Goal: Transaction & Acquisition: Register for event/course

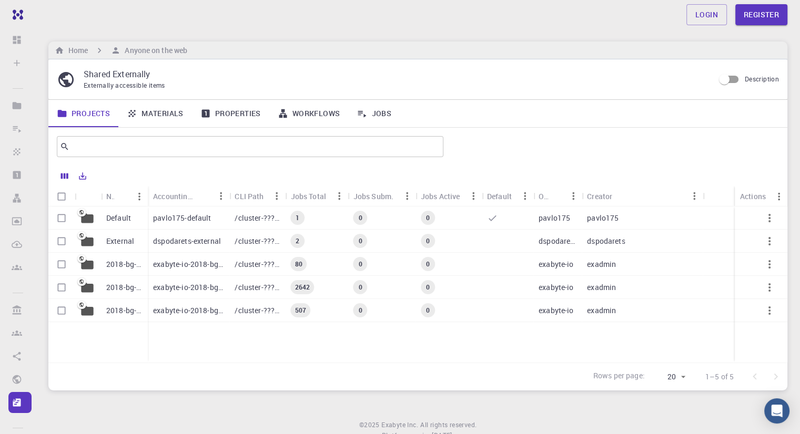
click at [197, 288] on p "exabyte-io-2018-bg-study-phase-iii" at bounding box center [188, 287] width 71 height 11
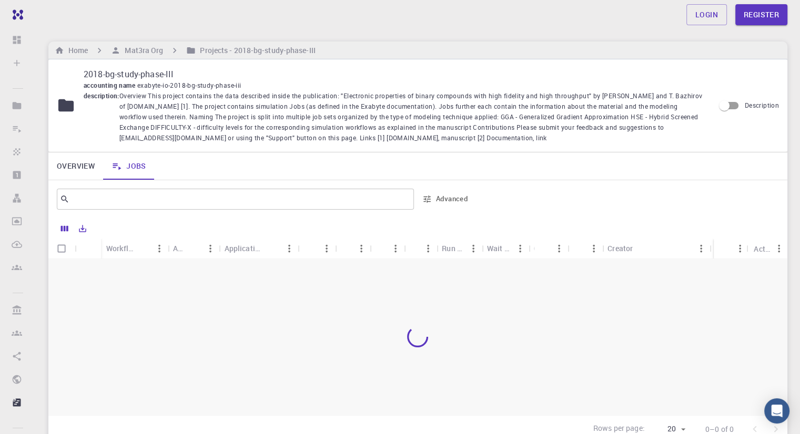
click at [771, 17] on link "Register" at bounding box center [761, 14] width 52 height 21
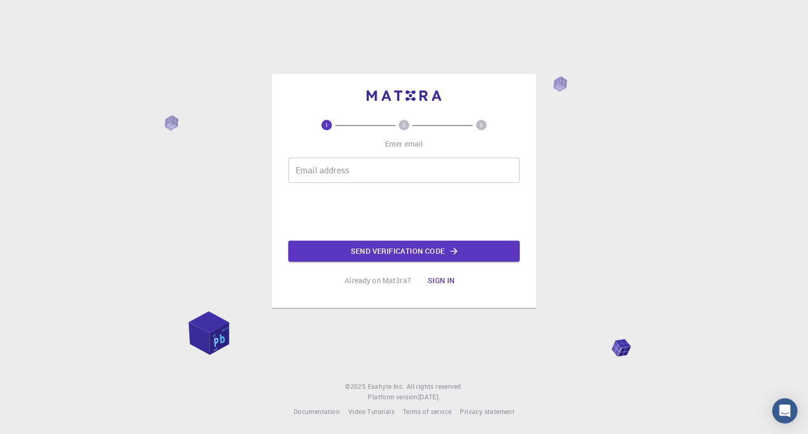
click at [489, 163] on input "Email address" at bounding box center [403, 170] width 231 height 25
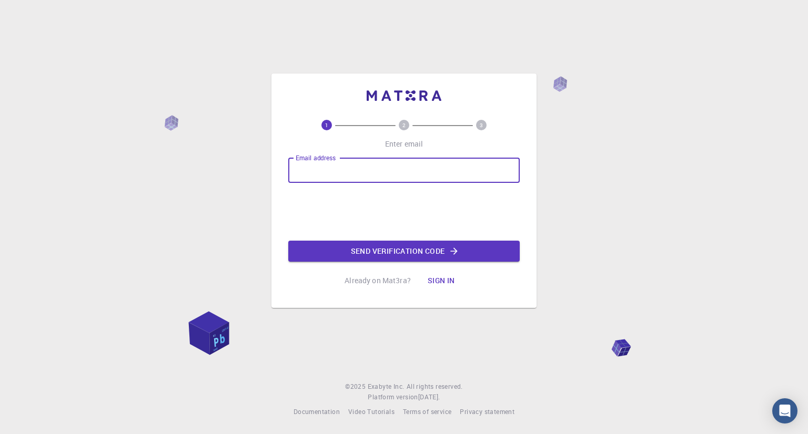
type input "[EMAIL_ADDRESS][DOMAIN_NAME]"
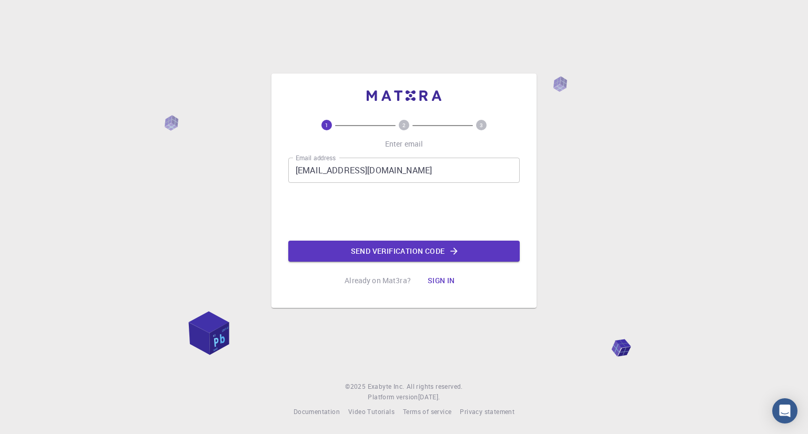
click at [319, 246] on button "Send verification code" at bounding box center [403, 251] width 231 height 21
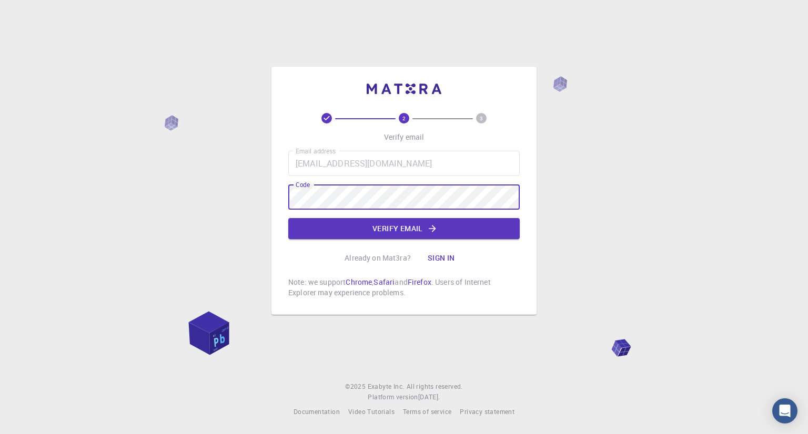
click at [374, 230] on button "Verify email" at bounding box center [403, 228] width 231 height 21
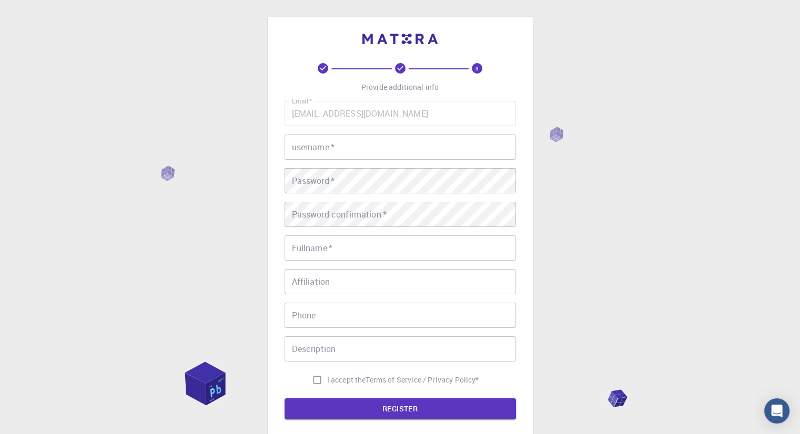
click at [330, 153] on input "username   *" at bounding box center [400, 147] width 231 height 25
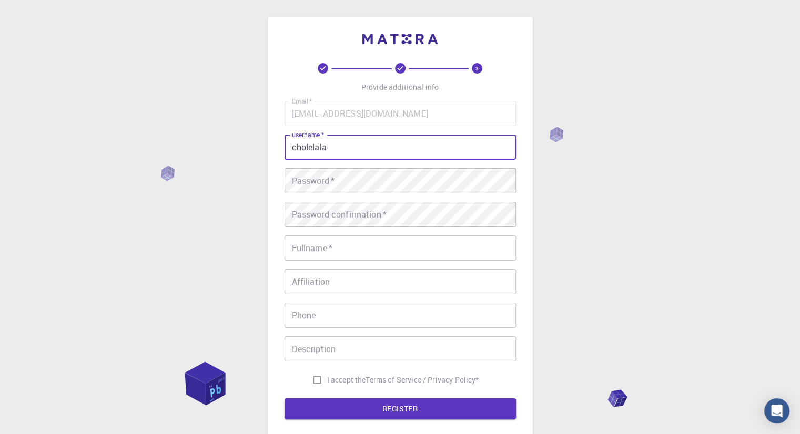
type input "cholelala"
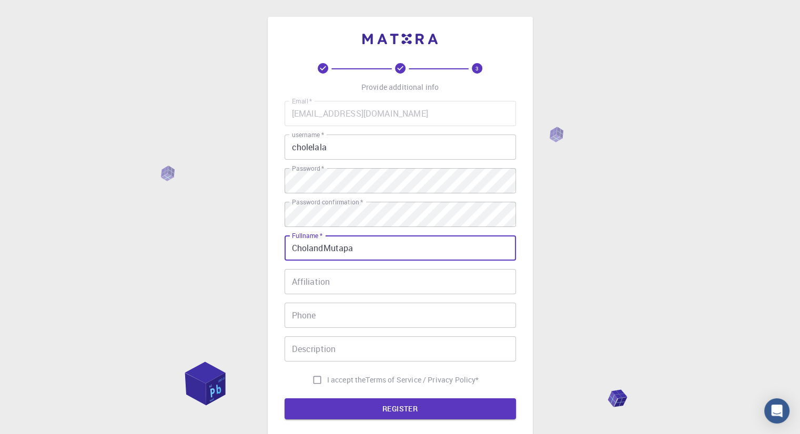
type input "CholandMutapa"
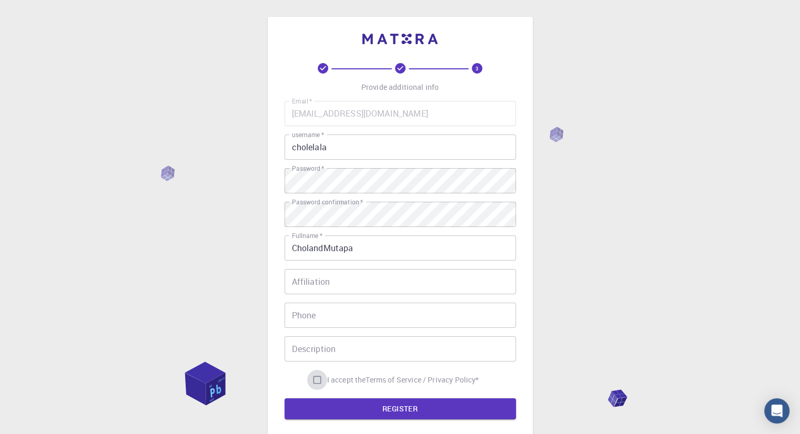
click at [310, 381] on input "I accept the Terms of Service / Privacy Policy *" at bounding box center [317, 380] width 20 height 20
checkbox input "true"
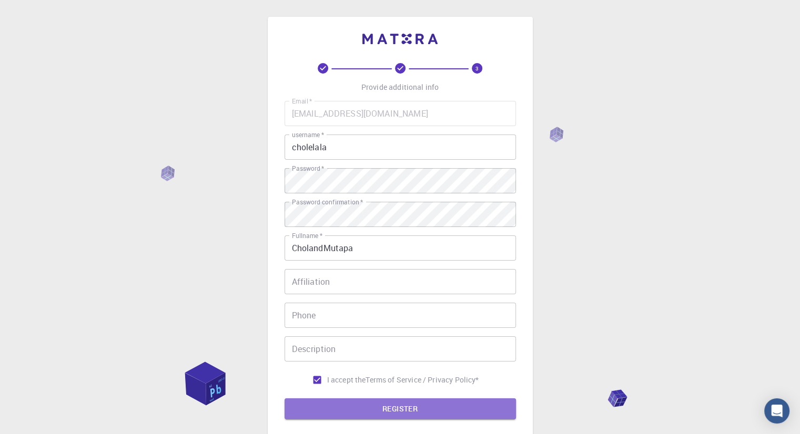
click at [357, 411] on button "REGISTER" at bounding box center [400, 409] width 231 height 21
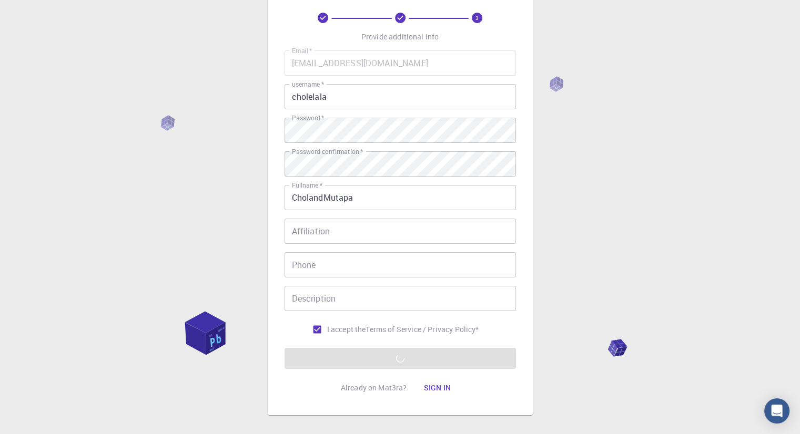
scroll to position [52, 0]
click at [320, 307] on input "Description" at bounding box center [400, 297] width 231 height 25
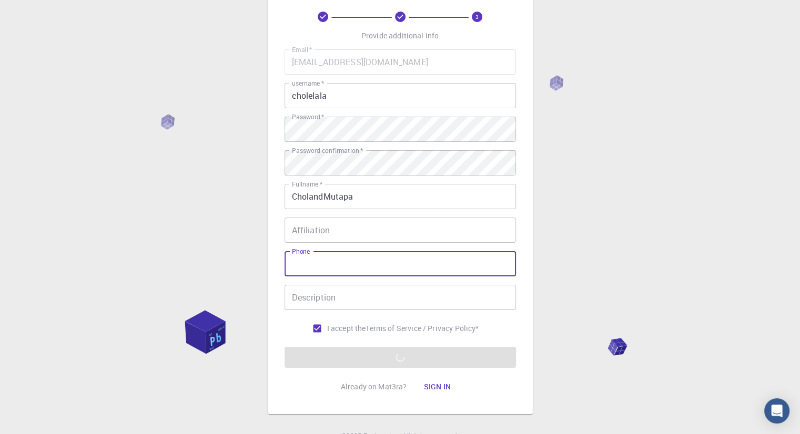
click at [317, 262] on input "Phone" at bounding box center [400, 263] width 231 height 25
type input "0715456268"
click at [335, 232] on input "Affiliation" at bounding box center [400, 230] width 231 height 25
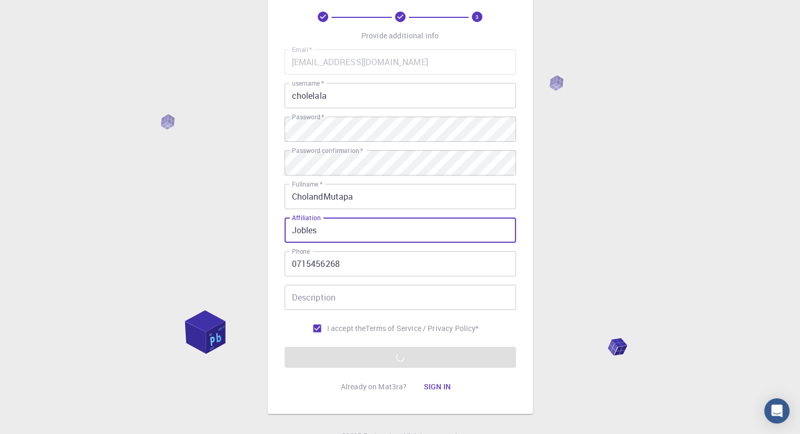
type input "Jobless"
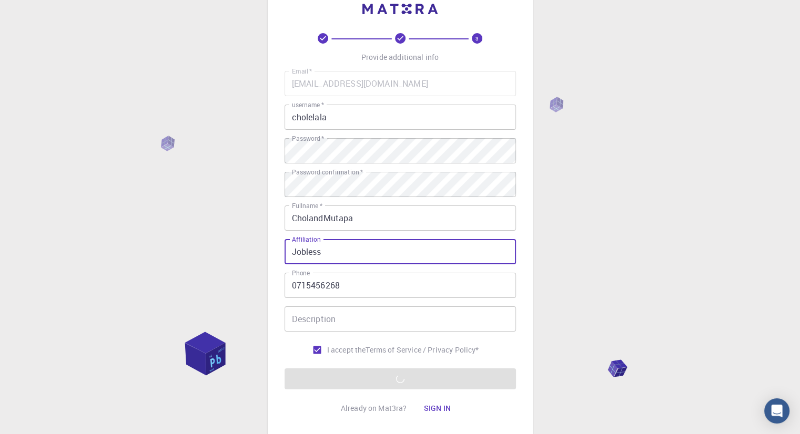
scroll to position [0, 0]
